Goal: Task Accomplishment & Management: Manage account settings

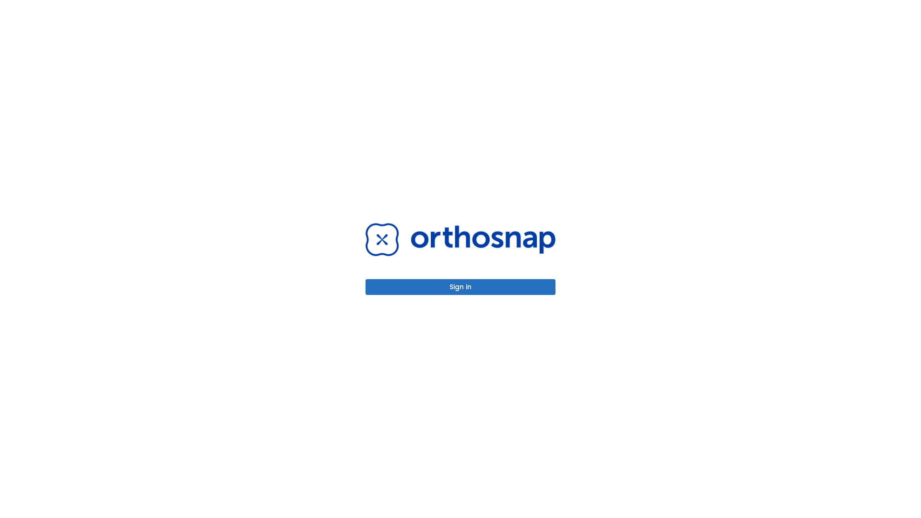
click at [461, 287] on button "Sign in" at bounding box center [461, 287] width 190 height 16
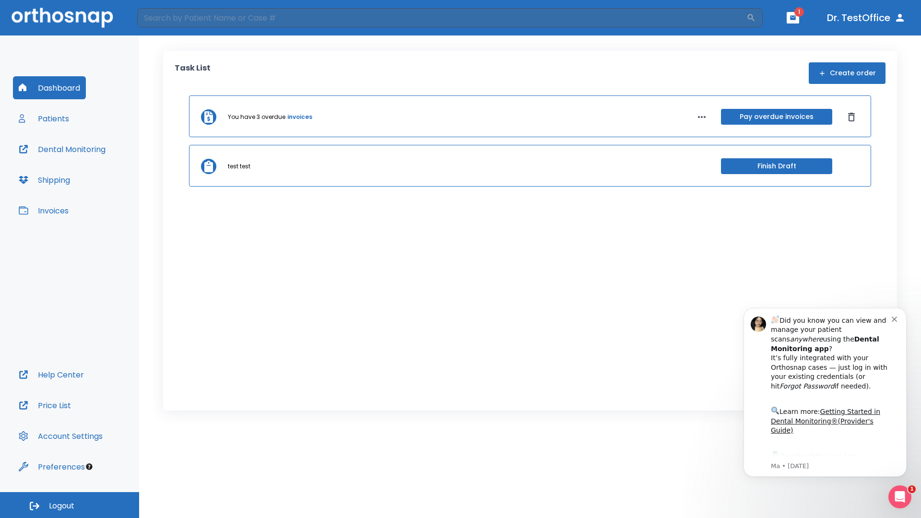
click at [70, 505] on span "Logout" at bounding box center [61, 506] width 25 height 11
